Goal: Transaction & Acquisition: Purchase product/service

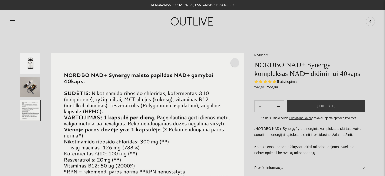
select select "**********"
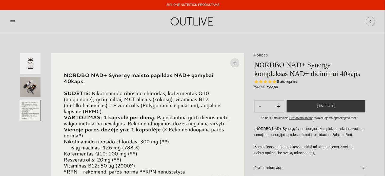
click at [371, 21] on span "6" at bounding box center [370, 21] width 7 height 7
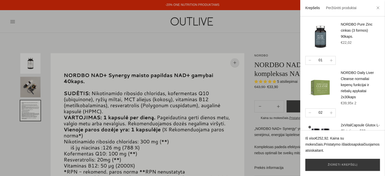
click at [314, 130] on img at bounding box center [320, 137] width 30 height 30
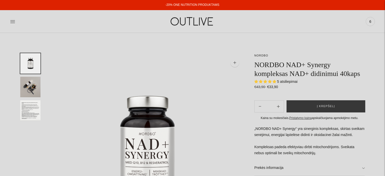
select select "**********"
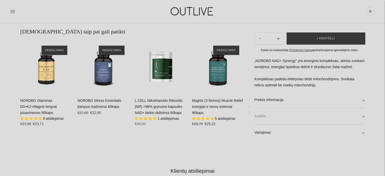
scroll to position [329, 0]
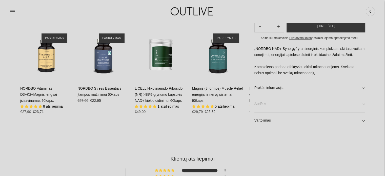
click at [363, 104] on link "Sudėtis" at bounding box center [309, 104] width 110 height 16
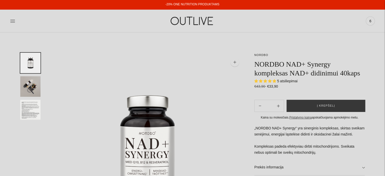
scroll to position [0, 0]
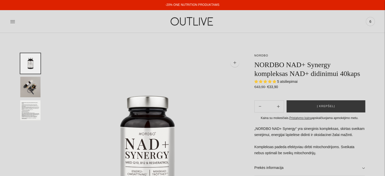
click at [367, 23] on span "6" at bounding box center [370, 21] width 7 height 7
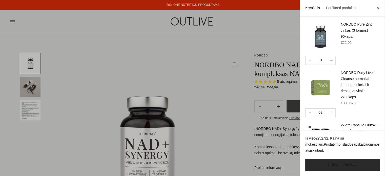
click at [340, 163] on link "Žiūrėti krepšelį" at bounding box center [342, 165] width 75 height 12
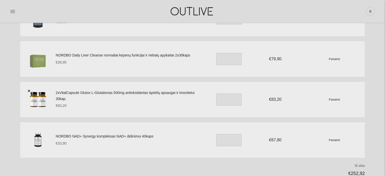
scroll to position [51, 0]
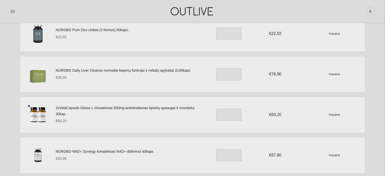
click at [41, 114] on img at bounding box center [37, 114] width 25 height 25
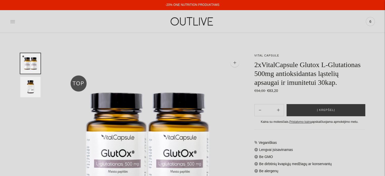
click at [13, 23] on icon at bounding box center [12, 21] width 5 height 5
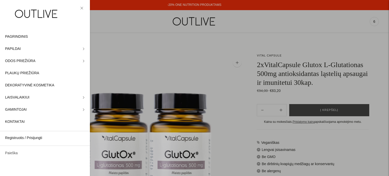
click at [14, 154] on link "Paieška" at bounding box center [45, 153] width 90 height 12
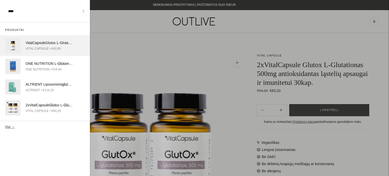
type input "****"
click at [67, 45] on div "VitalCapsule Glut ox L- Glut ationas 500mg antioksidantas ląstelių apsaugai ir …" at bounding box center [49, 43] width 47 height 6
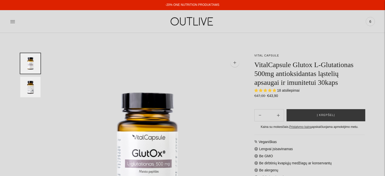
select select "**********"
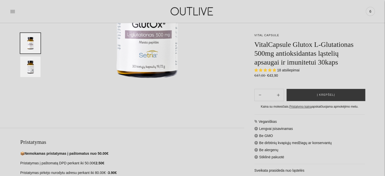
scroll to position [127, 0]
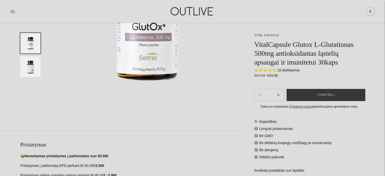
click at [370, 11] on span "6" at bounding box center [370, 11] width 7 height 7
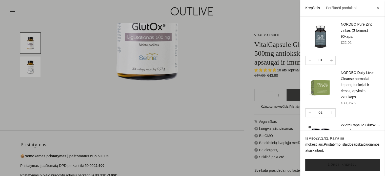
click at [323, 165] on link "Žiūrėti krepšelį" at bounding box center [342, 165] width 75 height 12
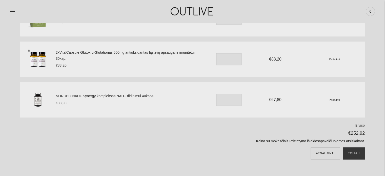
scroll to position [127, 0]
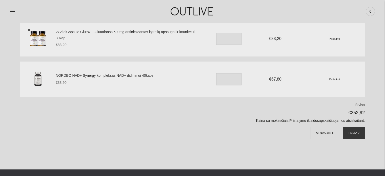
click at [333, 80] on small "Pašalinti" at bounding box center [334, 78] width 11 height 3
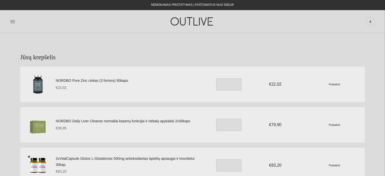
click at [69, 79] on link "NORDBO Pure Zinc cinkas (3 formos) 90kaps." at bounding box center [129, 81] width 147 height 6
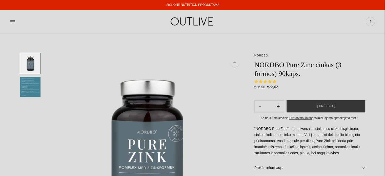
select select "**********"
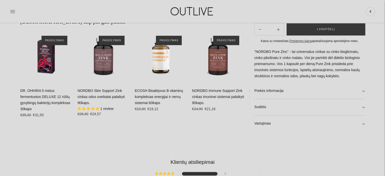
scroll to position [321, 0]
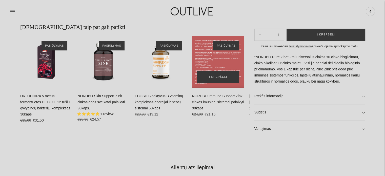
click at [219, 66] on div "NORDBO Immune Support Zink cinkas imuninei sistemai palaikyti 90kaps.\a" at bounding box center [218, 62] width 52 height 52
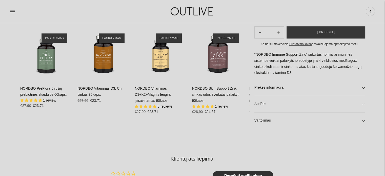
scroll to position [327, 0]
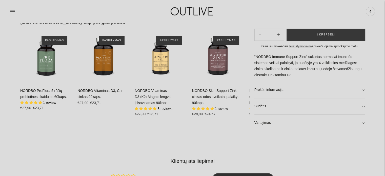
click at [361, 91] on link "Prekės informacija" at bounding box center [309, 90] width 110 height 16
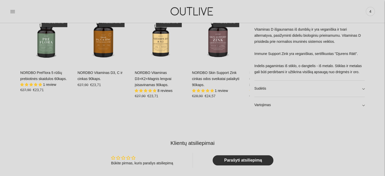
scroll to position [352, 0]
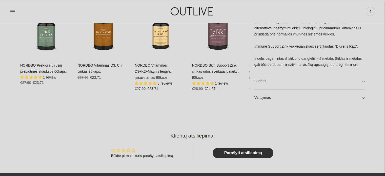
click at [361, 80] on link "Sudėtis" at bounding box center [309, 81] width 110 height 16
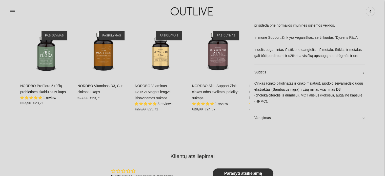
scroll to position [333, 0]
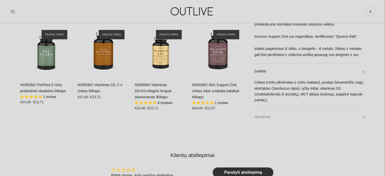
click at [361, 116] on link "Vartojimas" at bounding box center [309, 117] width 110 height 16
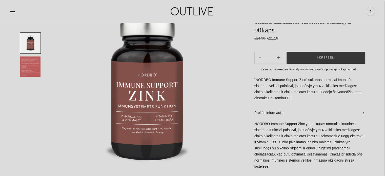
scroll to position [0, 0]
